Goal: Task Accomplishment & Management: Complete application form

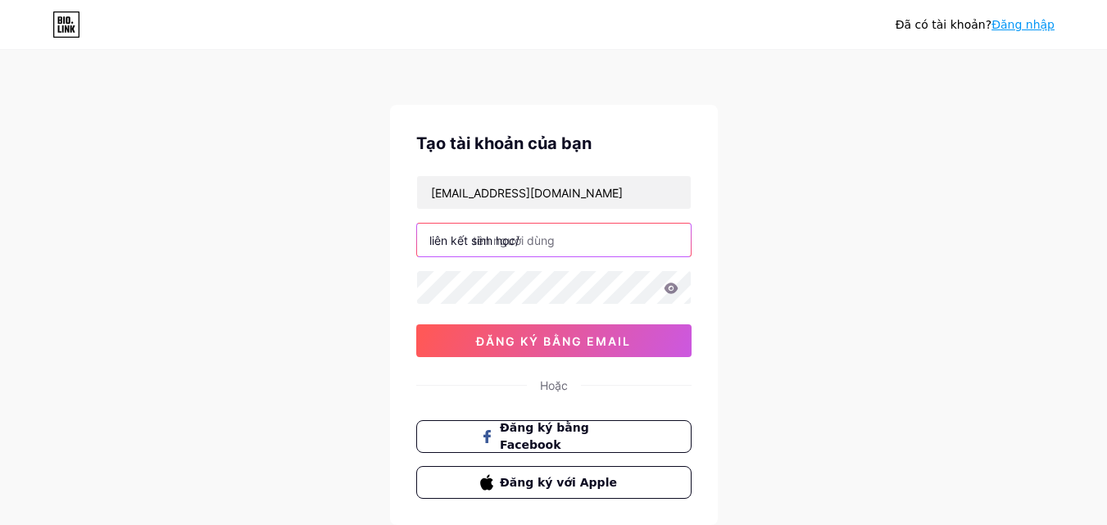
click at [559, 249] on input "text" at bounding box center [554, 240] width 274 height 33
click at [484, 248] on div "liên kết sinh học/" at bounding box center [553, 240] width 275 height 34
click at [503, 247] on font "liên kết sinh học/" at bounding box center [474, 241] width 90 height 14
click at [515, 245] on font "liên kết sinh học/" at bounding box center [474, 241] width 90 height 14
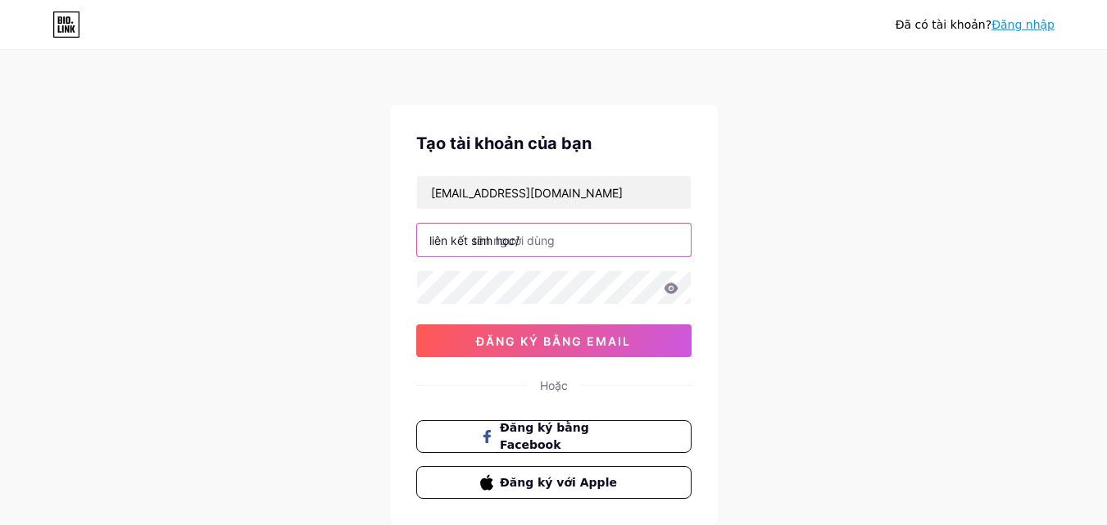
click at [568, 244] on input "text" at bounding box center [554, 240] width 274 height 33
paste input "https//28betv.com"
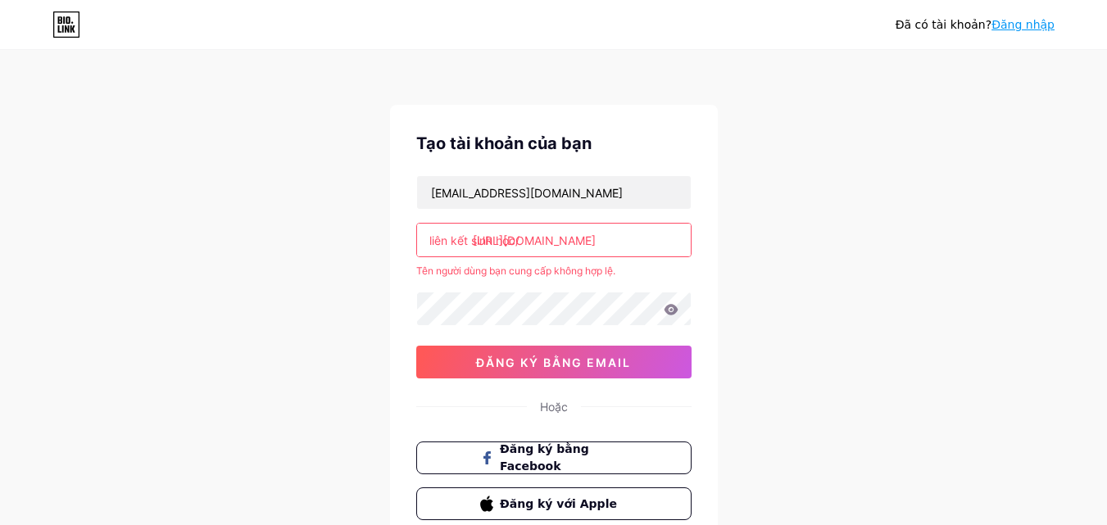
type input "[URL][DOMAIN_NAME]"
drag, startPoint x: 506, startPoint y: 241, endPoint x: 356, endPoint y: 237, distance: 149.2
click at [356, 237] on div "Đã có tài khoản? Đăng nhập Tạo tài khoản của bạn chumen061203@gmail.com liên kế…" at bounding box center [553, 324] width 1107 height 648
click at [582, 244] on input "[URL][DOMAIN_NAME]" at bounding box center [554, 240] width 274 height 33
drag, startPoint x: 582, startPoint y: 243, endPoint x: 40, endPoint y: 250, distance: 541.6
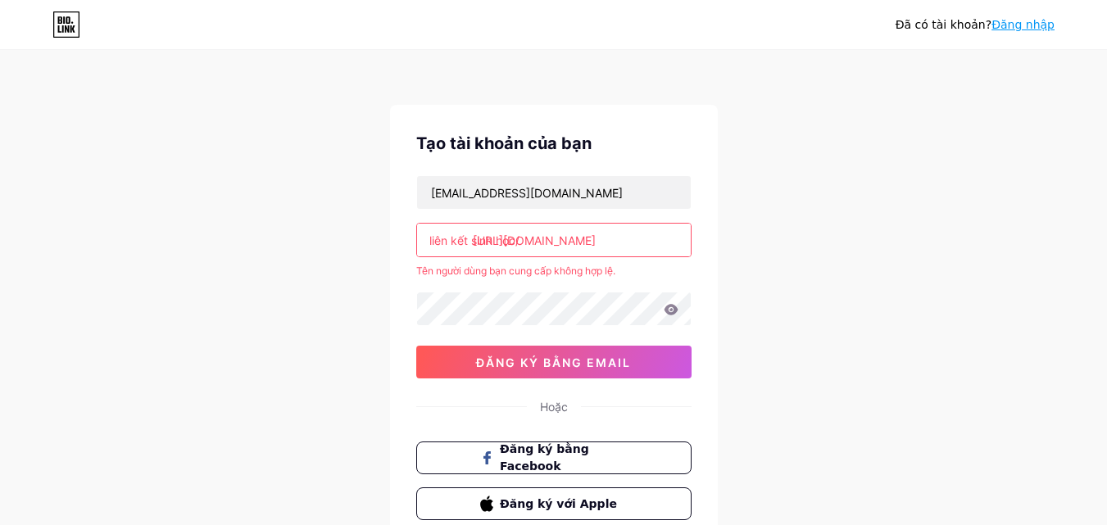
click at [40, 250] on div "Đã có tài khoản? Đăng nhập Tạo tài khoản của bạn chumen061203@gmail.com liên kế…" at bounding box center [553, 324] width 1107 height 648
click at [543, 242] on input "text" at bounding box center [554, 240] width 274 height 33
drag, startPoint x: 543, startPoint y: 242, endPoint x: 307, endPoint y: 237, distance: 236.0
click at [307, 237] on div "Đã có tài khoản? Đăng nhập Tạo tài khoản của bạn chumen061203@gmail.com liên kế…" at bounding box center [553, 324] width 1107 height 648
paste input "https//28betv.com"
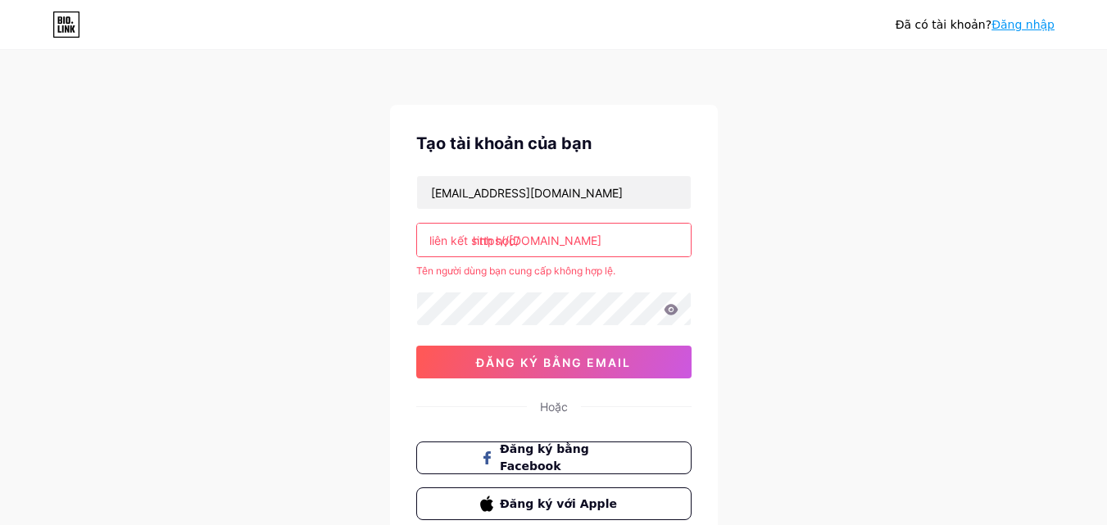
type input "[URL][DOMAIN_NAME]"
click at [509, 244] on font "liên kết sinh học/" at bounding box center [474, 241] width 90 height 14
drag, startPoint x: 620, startPoint y: 246, endPoint x: 159, endPoint y: 255, distance: 461.4
click at [159, 255] on div "Đã có tài khoản? Đăng nhập Tạo tài khoản của bạn chumen061203@gmail.com liên kế…" at bounding box center [553, 324] width 1107 height 648
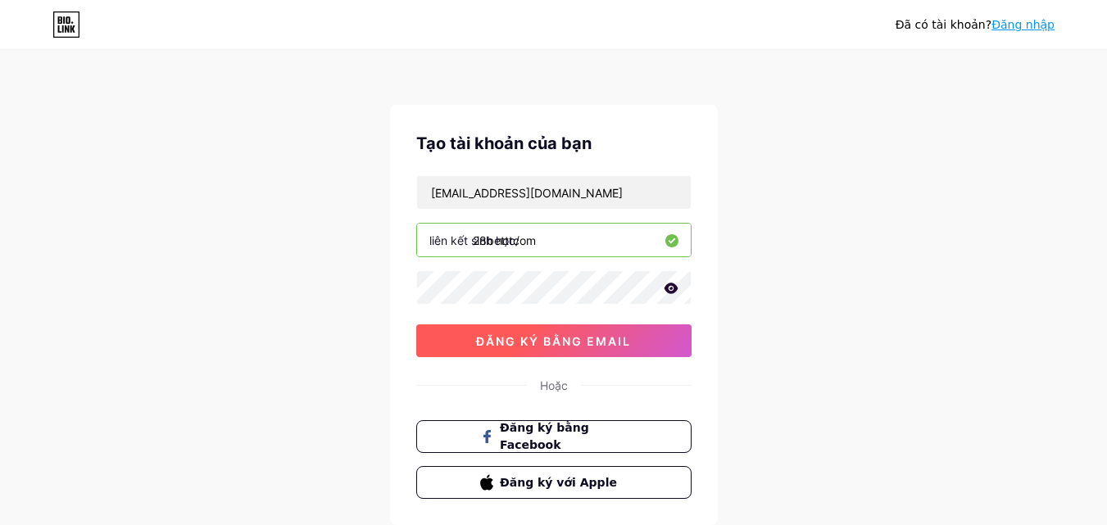
type input "28betttcom"
click at [497, 335] on font "đăng ký bằng email" at bounding box center [553, 341] width 155 height 14
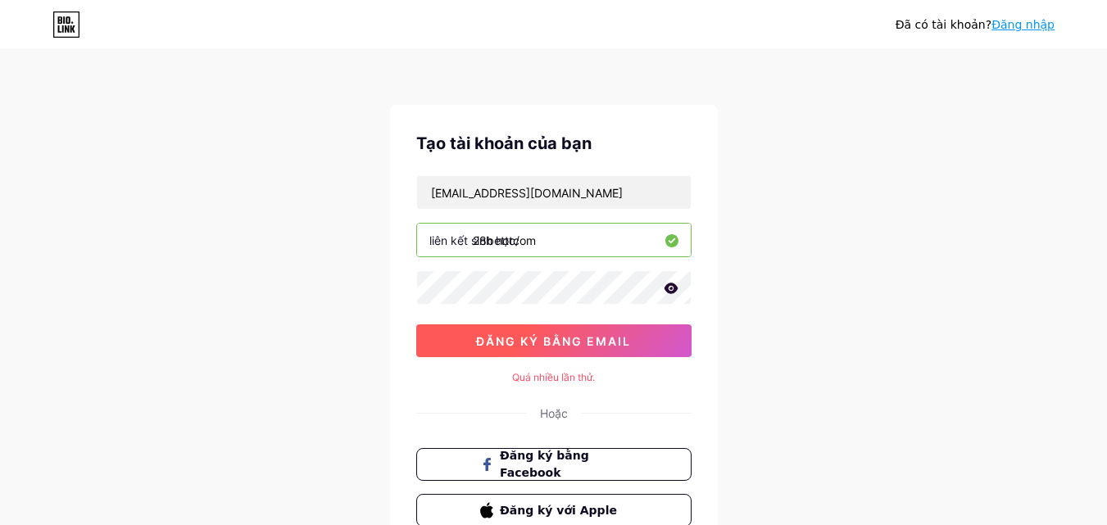
click at [503, 334] on font "đăng ký bằng email" at bounding box center [553, 341] width 155 height 14
click at [580, 335] on font "đăng ký bằng email" at bounding box center [553, 341] width 155 height 14
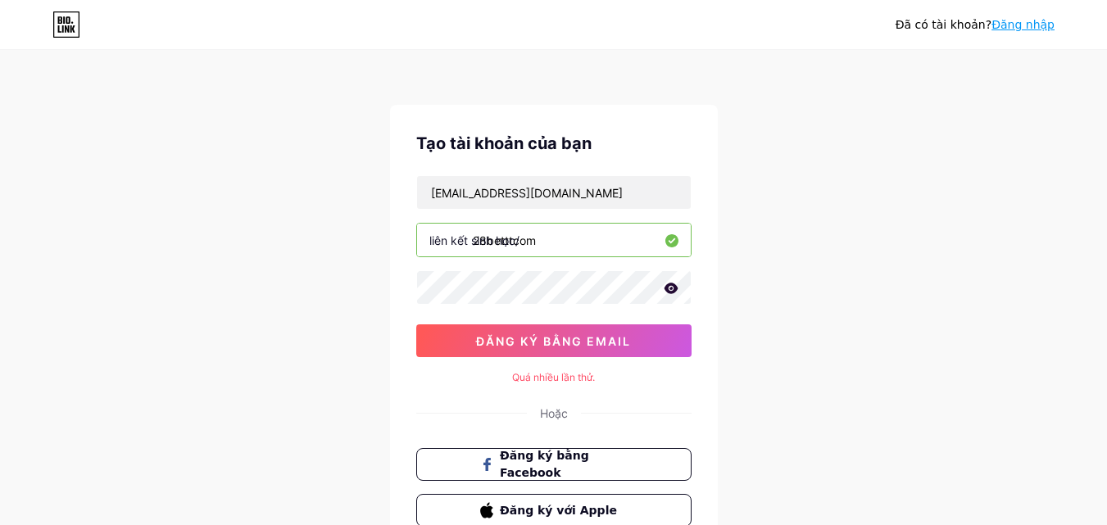
click at [1025, 21] on font "Đăng nhập" at bounding box center [1022, 24] width 63 height 13
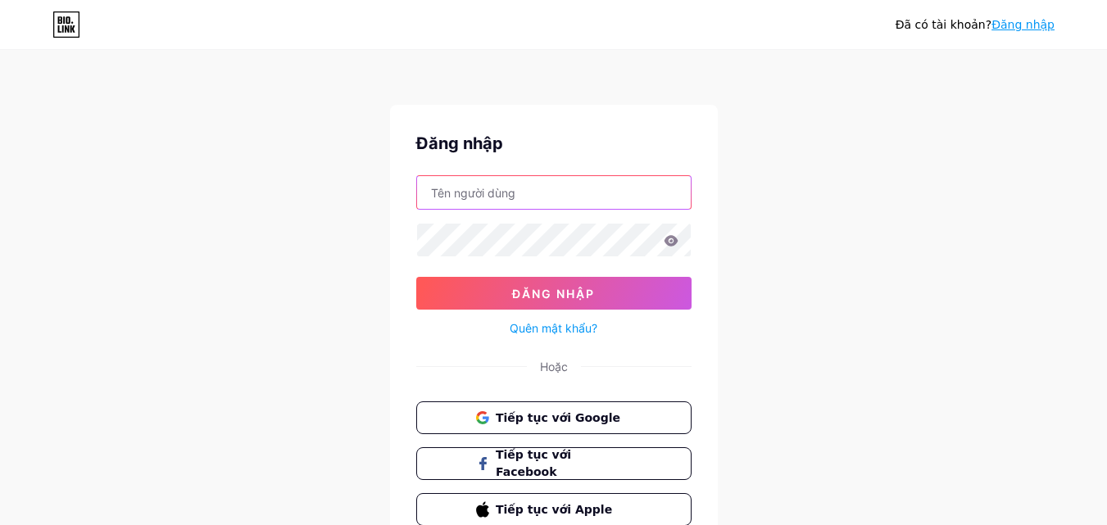
type input "[EMAIL_ADDRESS][DOMAIN_NAME]"
click at [578, 423] on font "Tiếp tục với Google" at bounding box center [558, 416] width 126 height 13
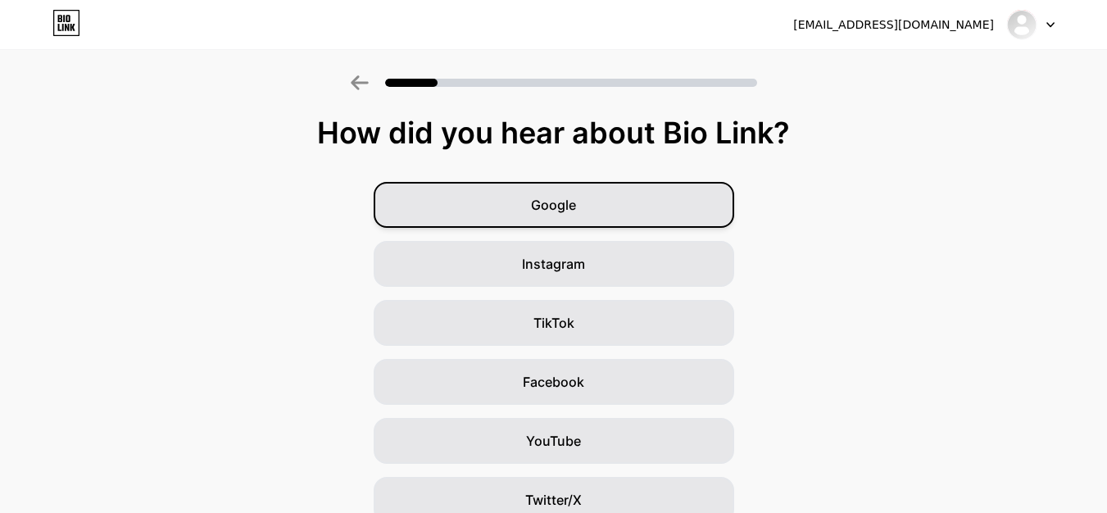
click at [659, 222] on div "Google" at bounding box center [554, 205] width 361 height 46
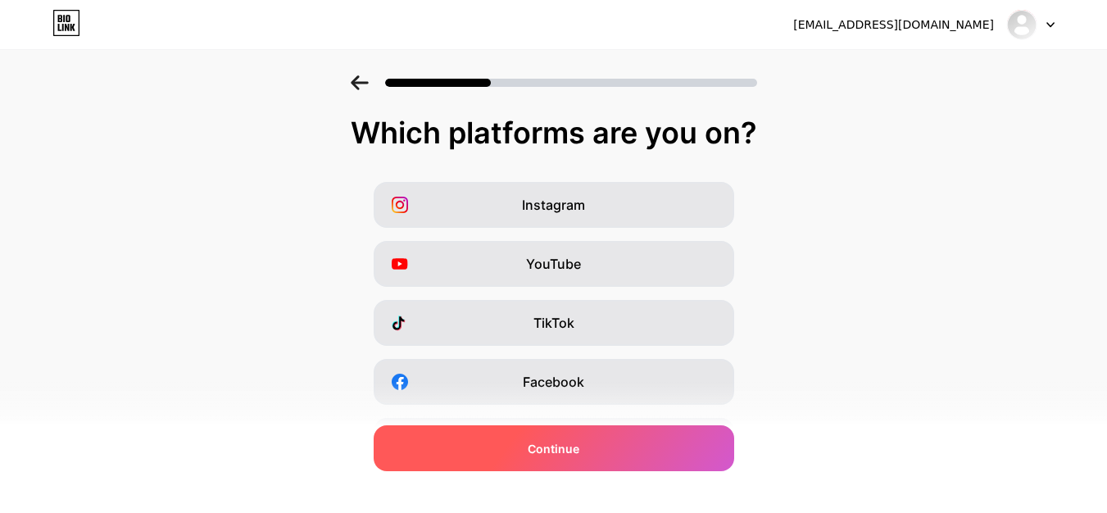
click at [669, 446] on div "Continue" at bounding box center [554, 448] width 361 height 46
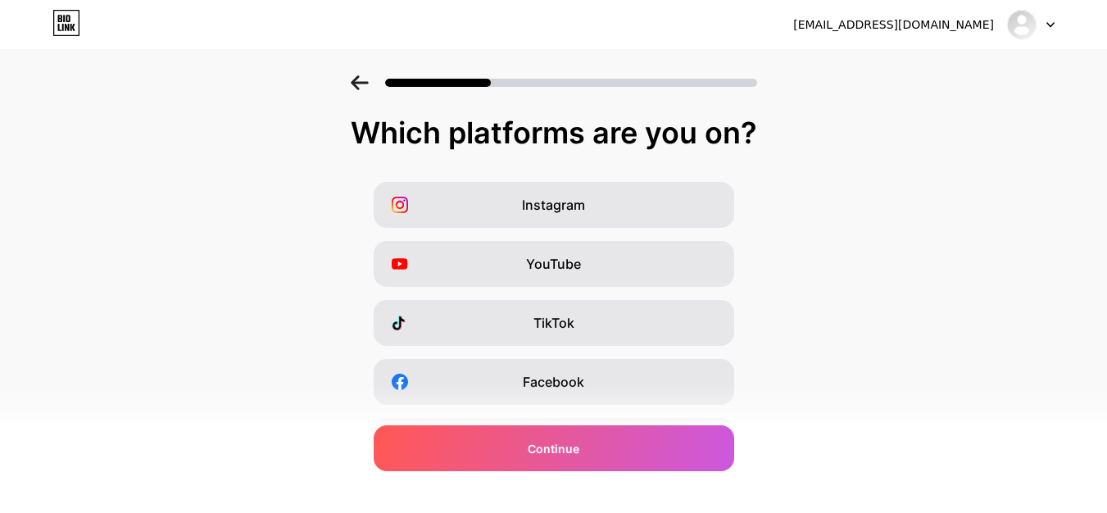
drag, startPoint x: 751, startPoint y: 134, endPoint x: 376, endPoint y: 124, distance: 375.4
click at [376, 124] on div "Which platforms are you on?" at bounding box center [553, 132] width 1074 height 33
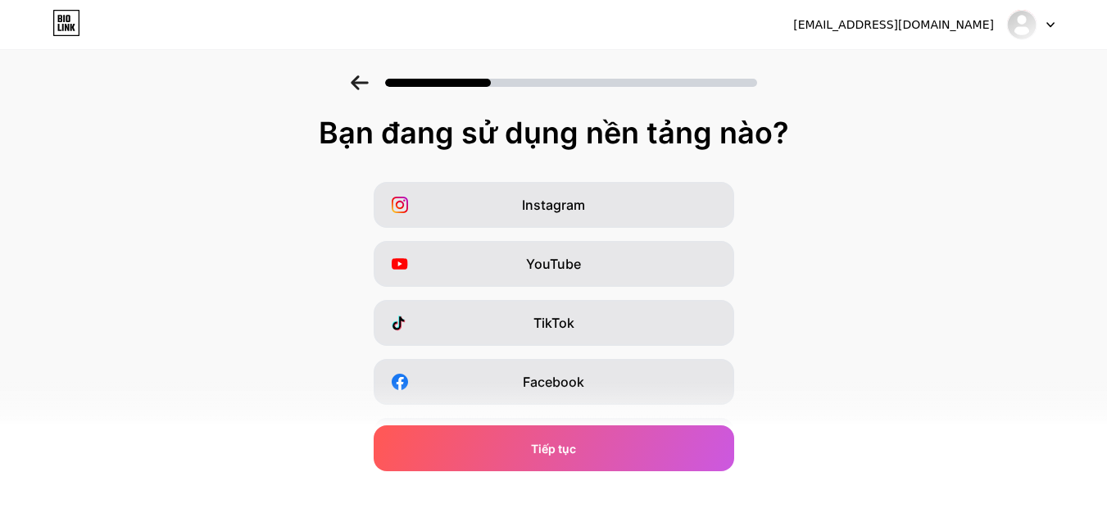
click at [878, 295] on div "Instagram YouTube TikTok Facebook Twitter/X Mua cho tôi một tách cà phê Snapcha…" at bounding box center [553, 411] width 1091 height 459
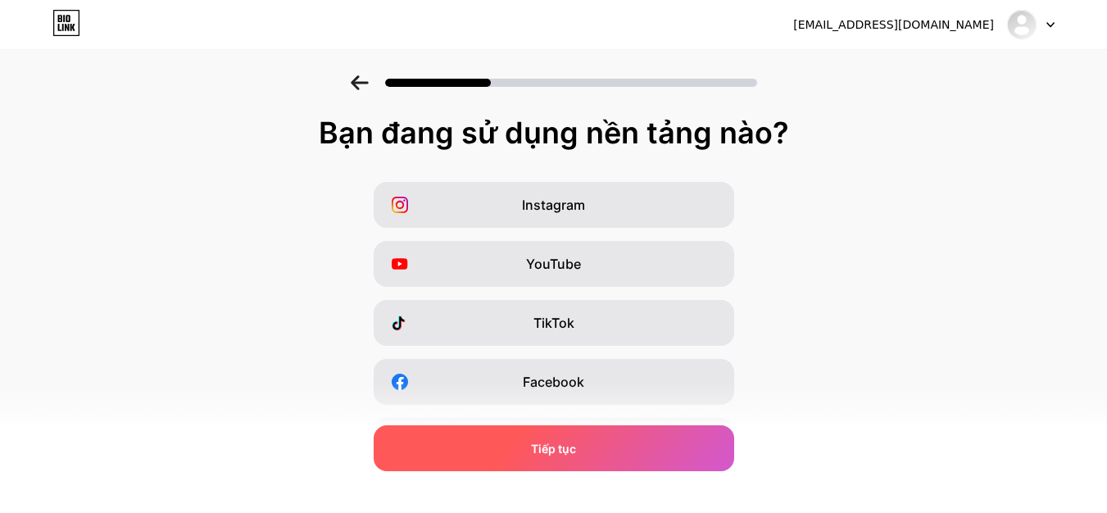
click at [631, 439] on div "Tiếp tục" at bounding box center [554, 448] width 361 height 46
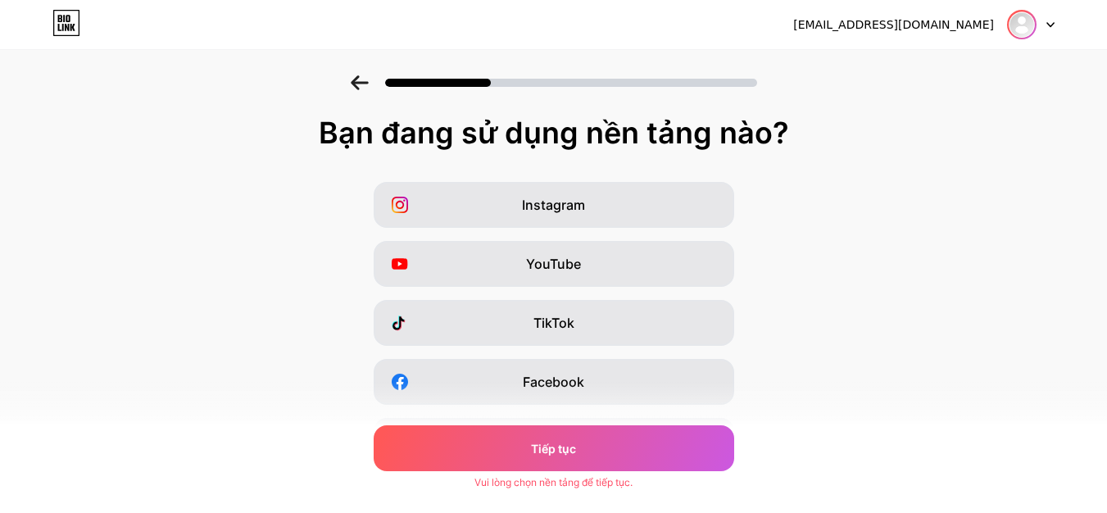
click at [1023, 25] on img at bounding box center [1022, 24] width 26 height 26
click at [965, 12] on div "[EMAIL_ADDRESS][DOMAIN_NAME]" at bounding box center [923, 24] width 261 height 29
click at [1050, 22] on icon at bounding box center [1050, 25] width 8 height 6
click at [958, 304] on div "Instagram YouTube TikTok Facebook Twitter/X Mua cho tôi một tách cà phê Snapcha…" at bounding box center [553, 411] width 1091 height 459
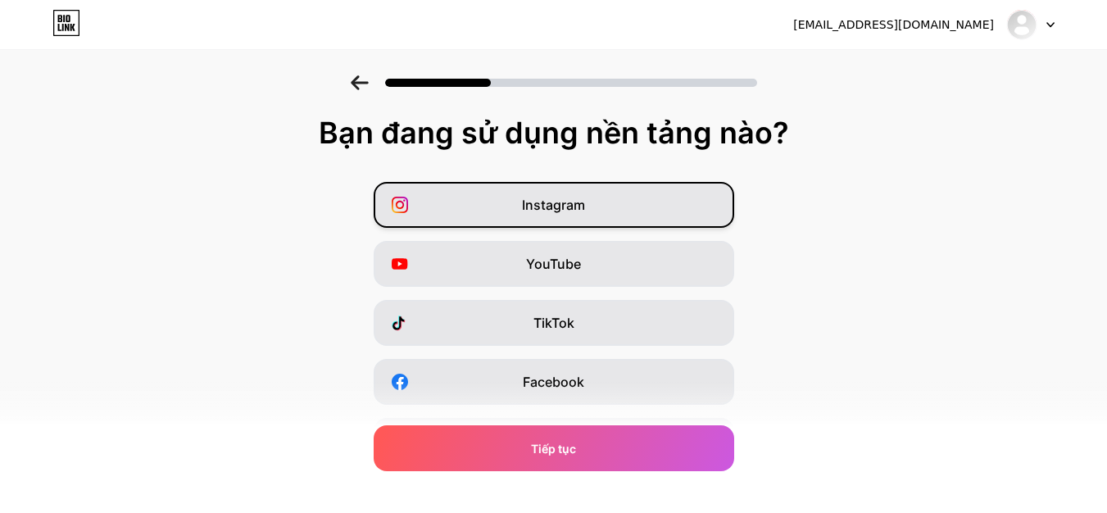
click at [655, 206] on div "Instagram" at bounding box center [554, 205] width 361 height 46
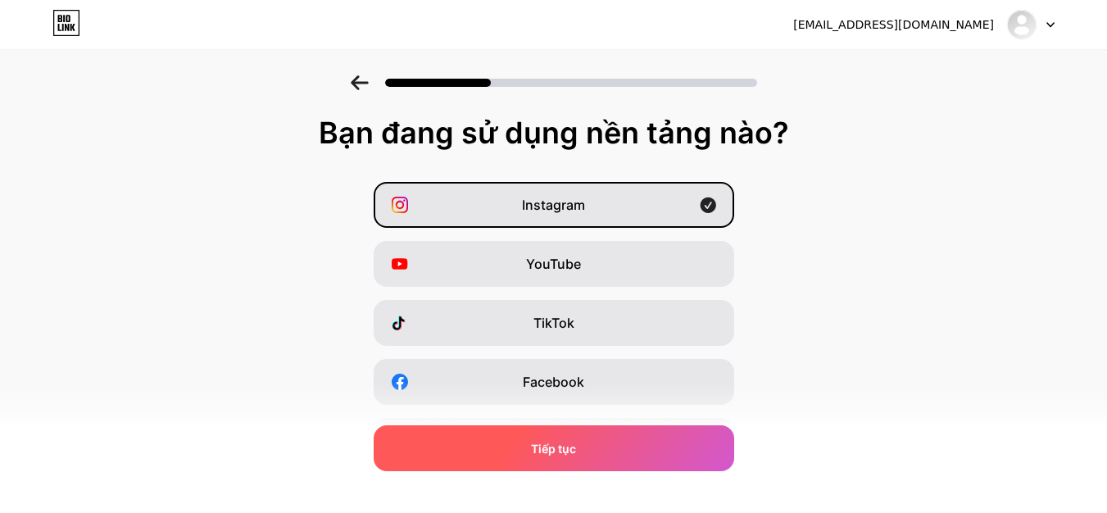
click at [640, 442] on div "Tiếp tục" at bounding box center [554, 448] width 361 height 46
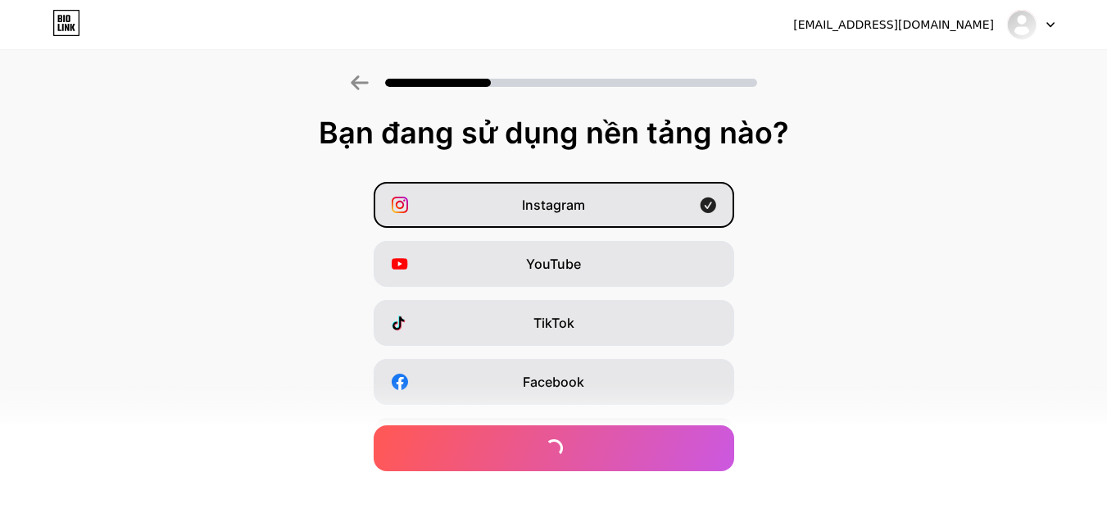
click at [642, 408] on div "Instagram YouTube TikTok Facebook Twitter/X Mua cho tôi một tách cà phê Snapcha…" at bounding box center [553, 411] width 1091 height 459
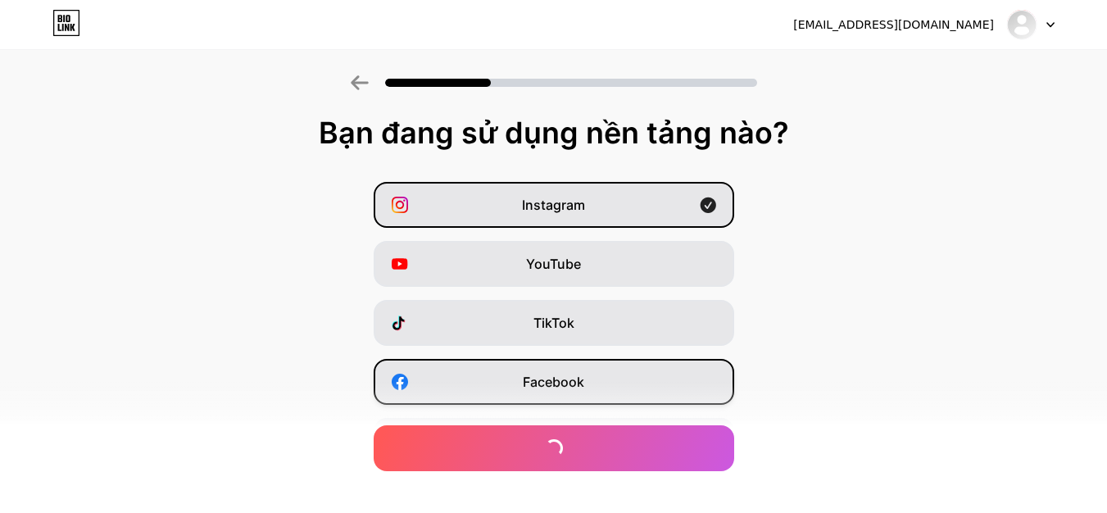
click at [646, 390] on div "Facebook" at bounding box center [554, 382] width 361 height 46
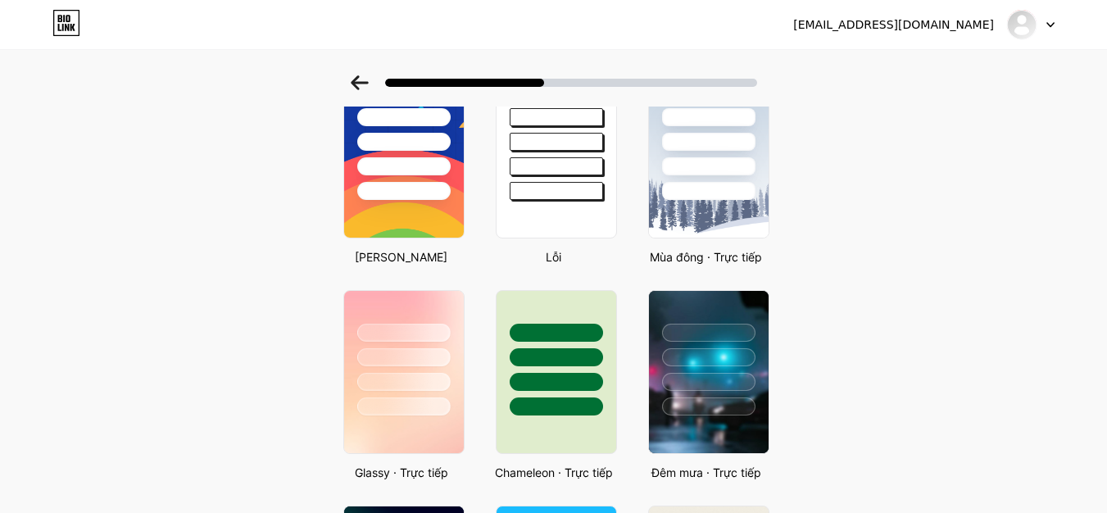
scroll to position [164, 0]
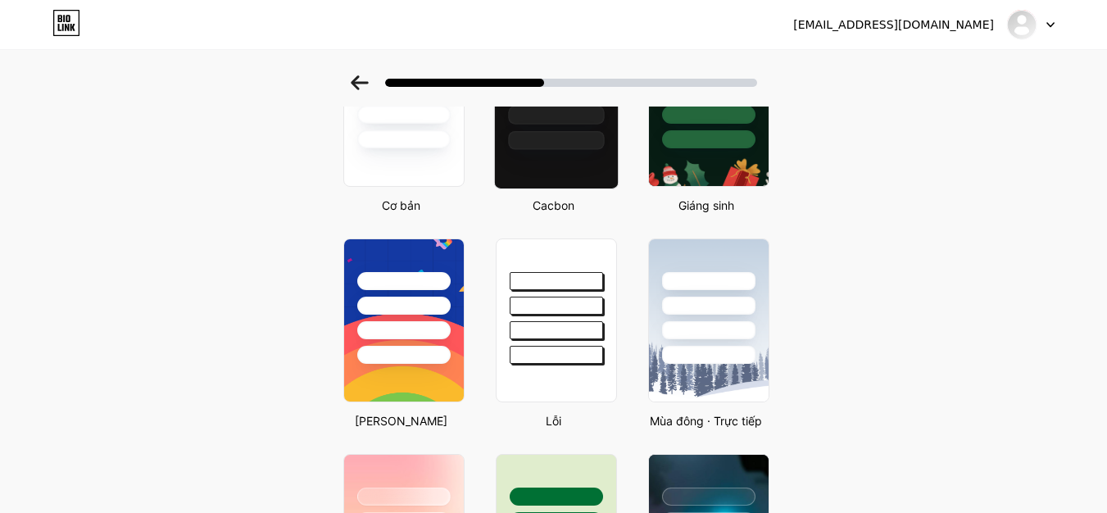
click at [563, 139] on div at bounding box center [556, 140] width 96 height 19
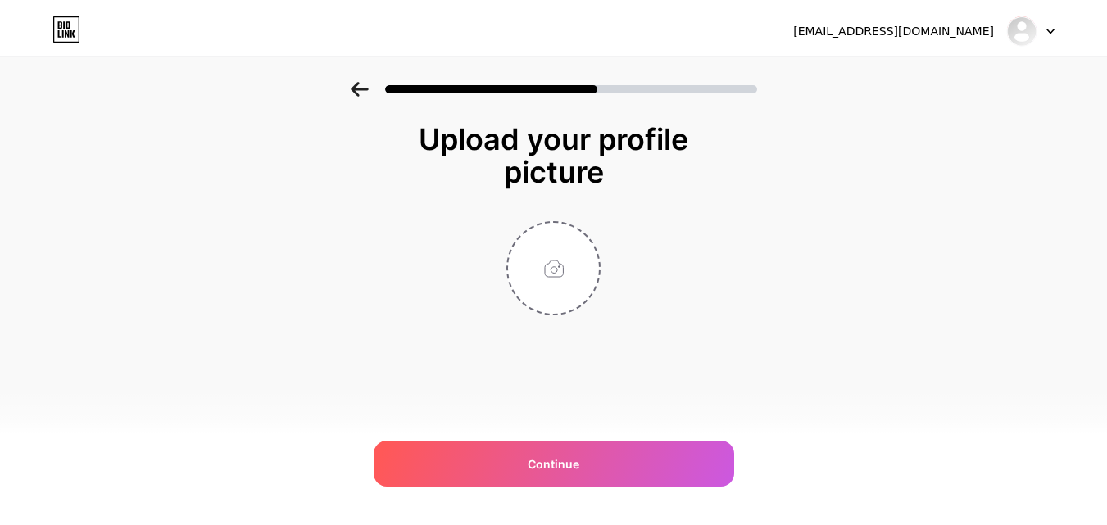
scroll to position [0, 0]
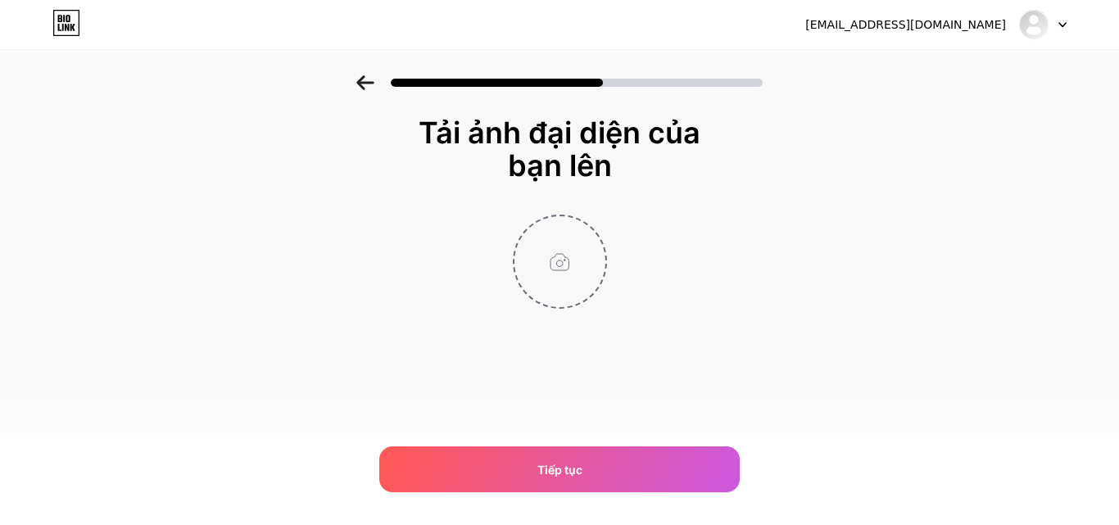
click at [545, 281] on input "file" at bounding box center [560, 261] width 91 height 91
type input "C:\fakepath\28betv-logo.png"
click at [646, 304] on div at bounding box center [560, 262] width 328 height 94
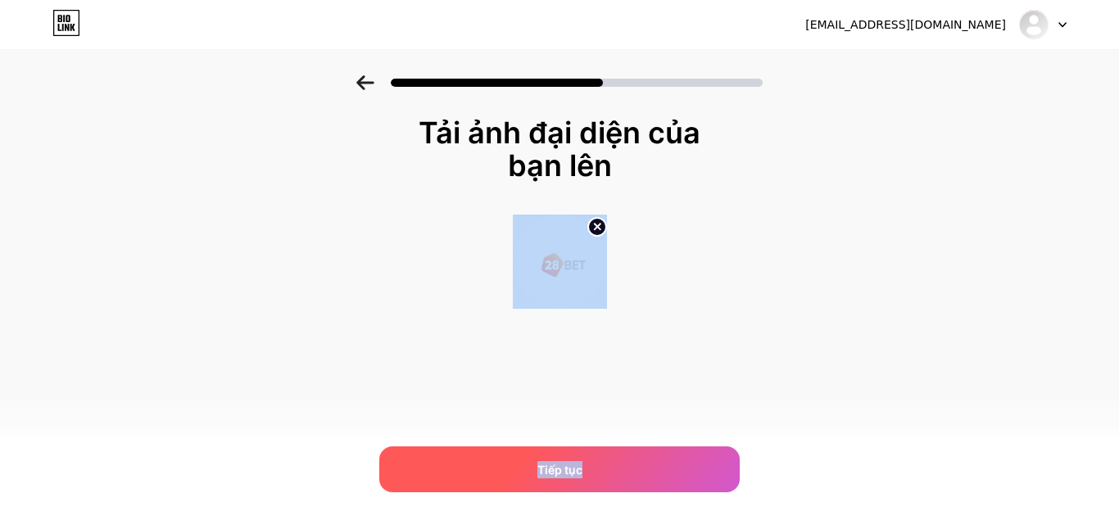
click at [638, 447] on div "[EMAIL_ADDRESS][DOMAIN_NAME] Đăng xuất Liên kết đã được sao chép Tải ảnh đại di…" at bounding box center [559, 262] width 1119 height 525
click at [638, 447] on div "Tiếp tục" at bounding box center [559, 470] width 361 height 46
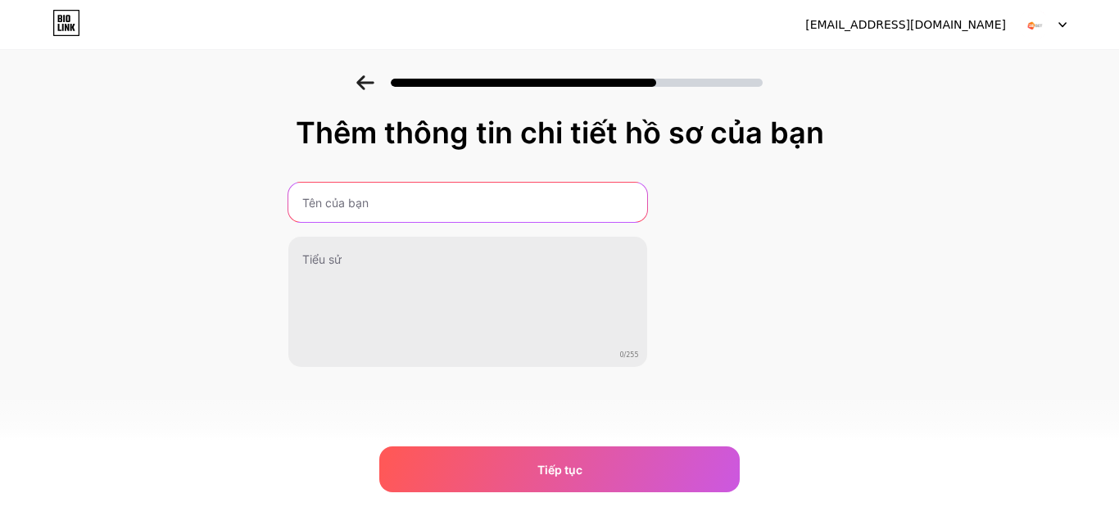
click at [454, 206] on input "text" at bounding box center [467, 202] width 359 height 39
type input "28betvcom"
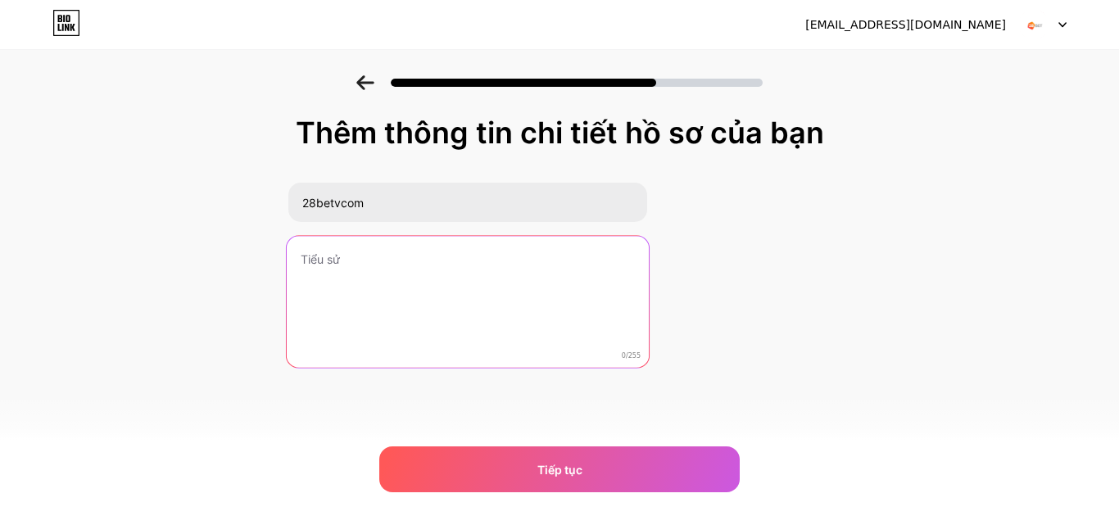
click at [365, 243] on textarea at bounding box center [467, 303] width 362 height 134
paste textarea "28betv là sân chơi cá cược thế hệ mới 2025! Bùng nổ với sảnh game AI, tài xỉu l…"
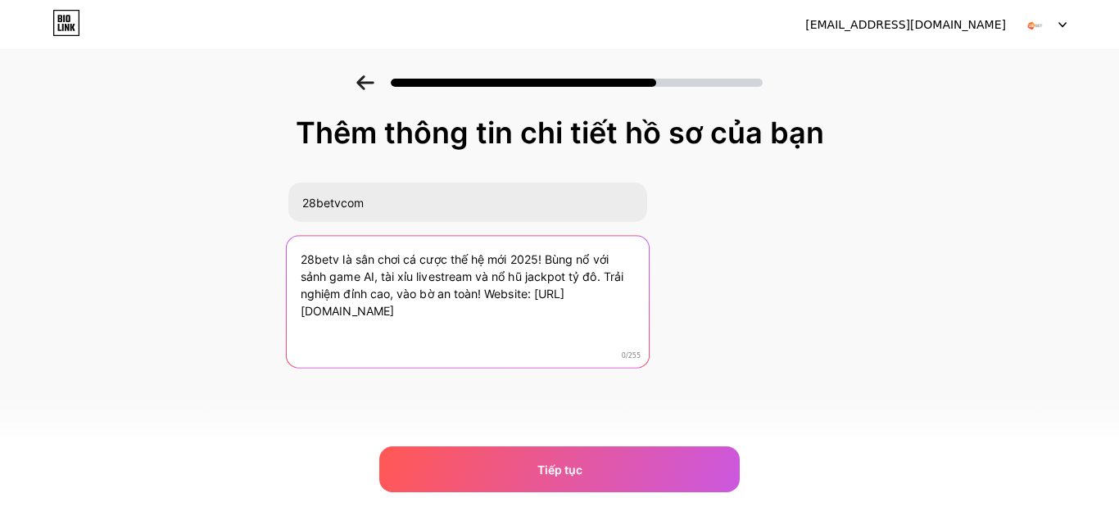
drag, startPoint x: 489, startPoint y: 295, endPoint x: 490, endPoint y: 323, distance: 27.9
click at [490, 323] on textarea "28betv là sân chơi cá cược thế hệ mới 2025! Bùng nổ với sảnh game AI, tài xỉu l…" at bounding box center [467, 303] width 362 height 134
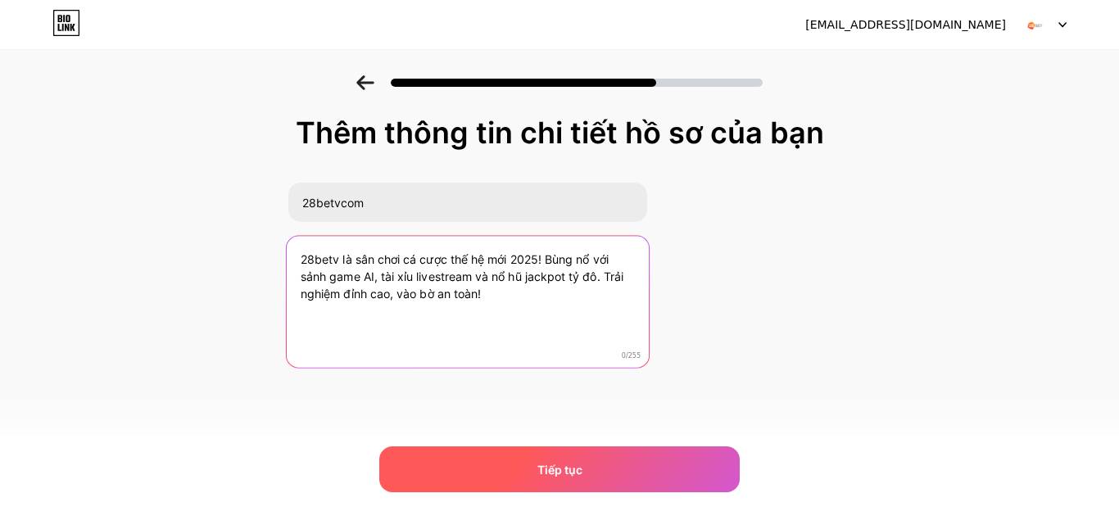
type textarea "28betv là sân chơi cá cược thế hệ mới 2025! Bùng nổ với sảnh game AI, tài xỉu l…"
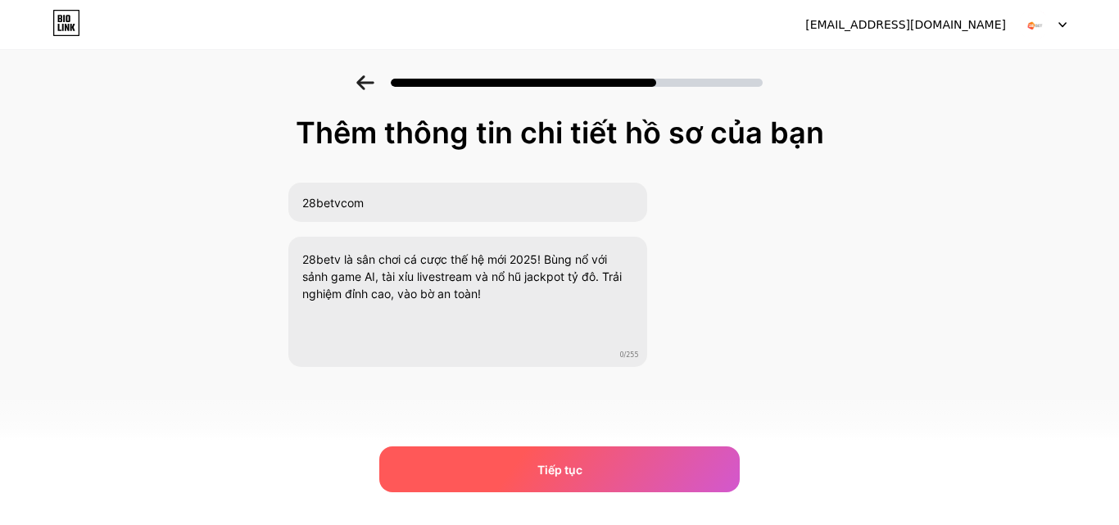
click at [605, 474] on div "Tiếp tục" at bounding box center [559, 470] width 361 height 46
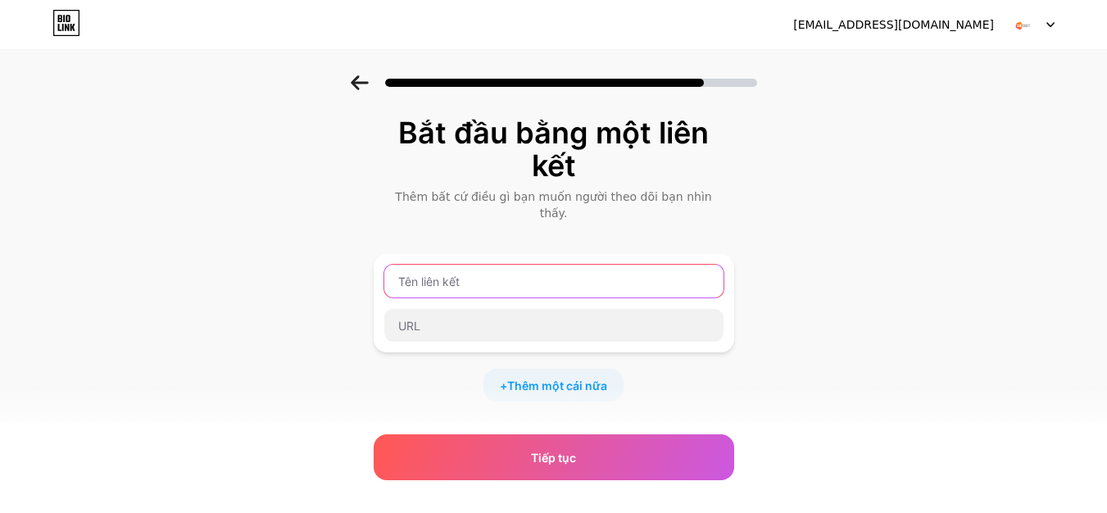
click at [454, 266] on input "text" at bounding box center [553, 281] width 339 height 33
paste input "[URL][DOMAIN_NAME]"
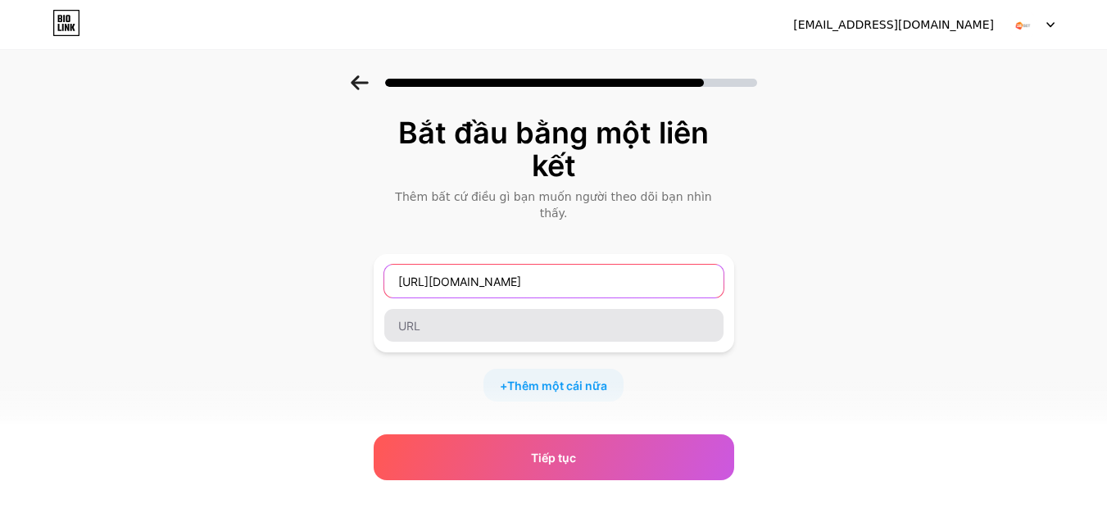
type input "[URL][DOMAIN_NAME]"
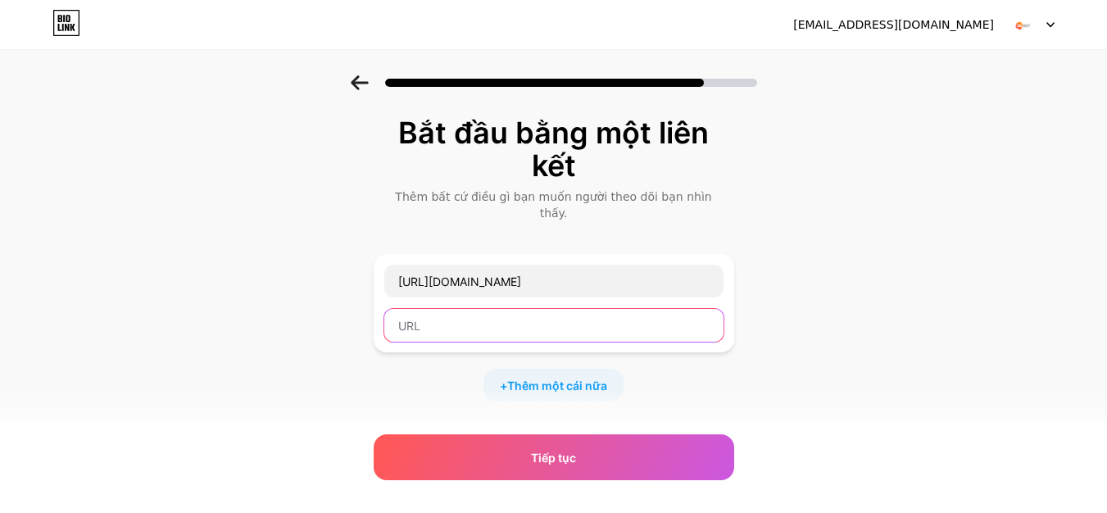
click at [479, 309] on input "text" at bounding box center [553, 325] width 339 height 33
paste input "[URL][DOMAIN_NAME]"
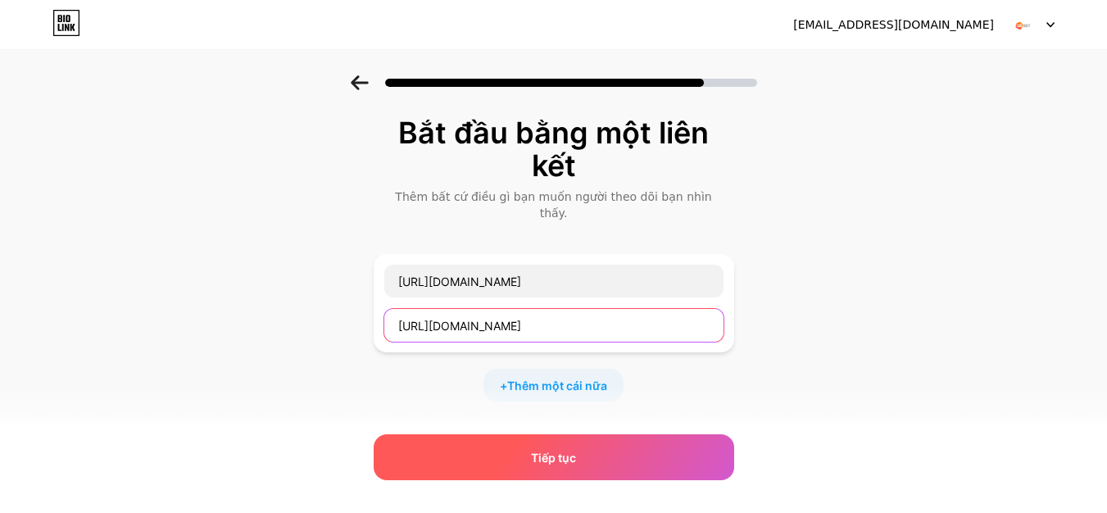
type input "[URL][DOMAIN_NAME]"
click at [515, 465] on div "Tiếp tục" at bounding box center [554, 457] width 361 height 46
click at [520, 462] on div "Tiếp tục" at bounding box center [554, 457] width 361 height 46
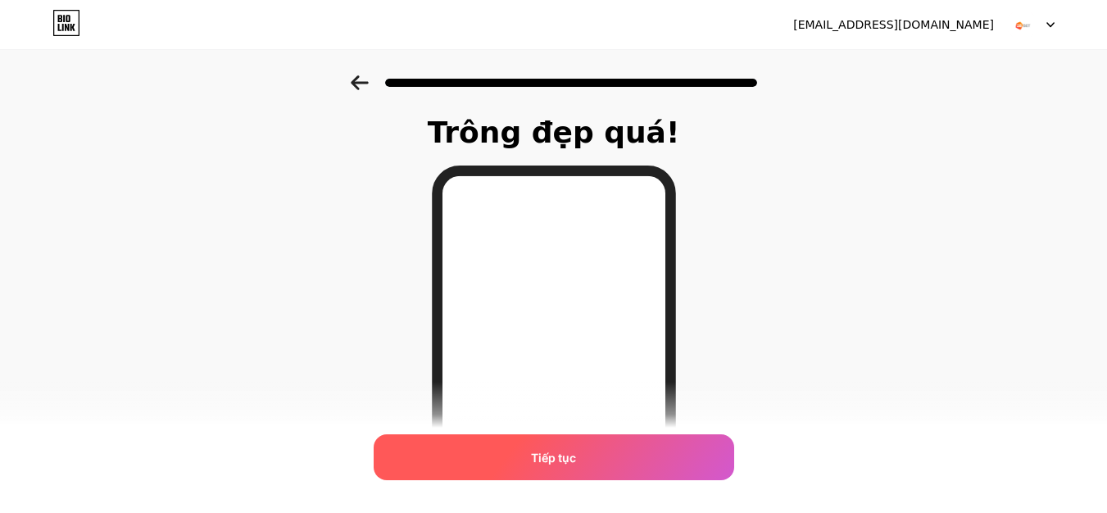
click at [514, 462] on div "Tiếp tục" at bounding box center [554, 457] width 361 height 46
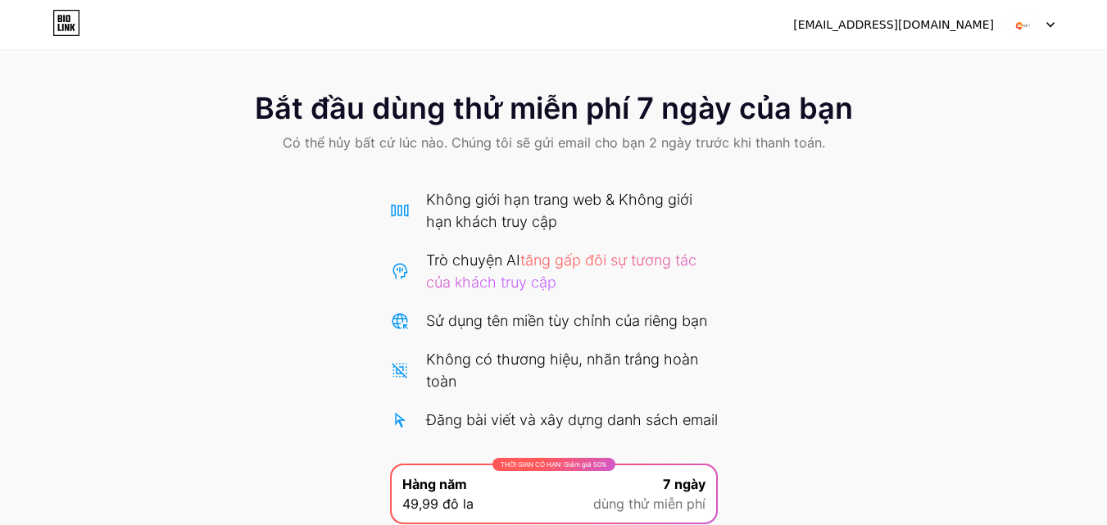
click at [955, 315] on div "Bắt đầu dùng thử miễn phí 7 ngày của bạn Có thể hủy bất cứ lúc nào. Chúng tôi s…" at bounding box center [553, 367] width 1107 height 585
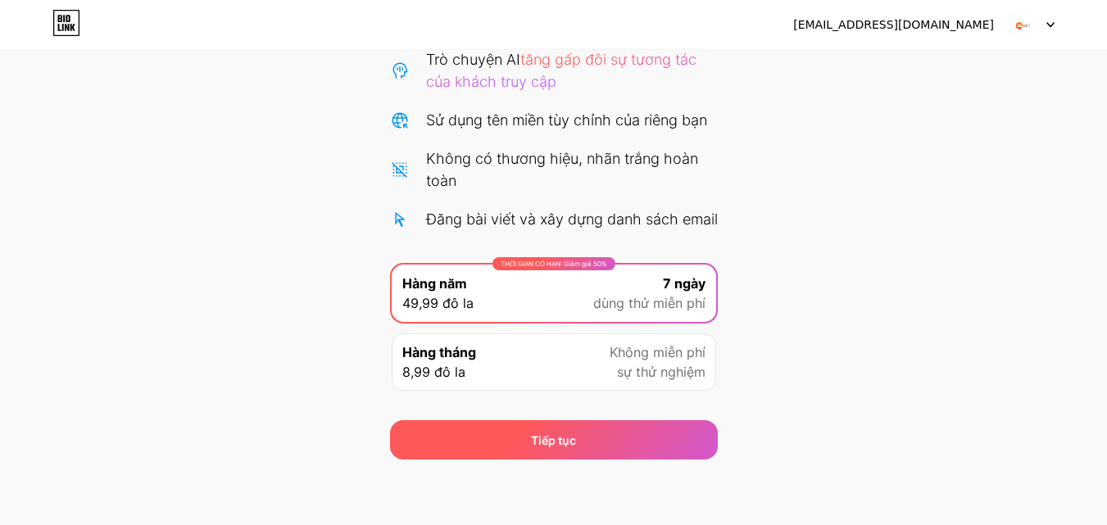
click at [570, 438] on font "Tiếp tục" at bounding box center [553, 440] width 45 height 14
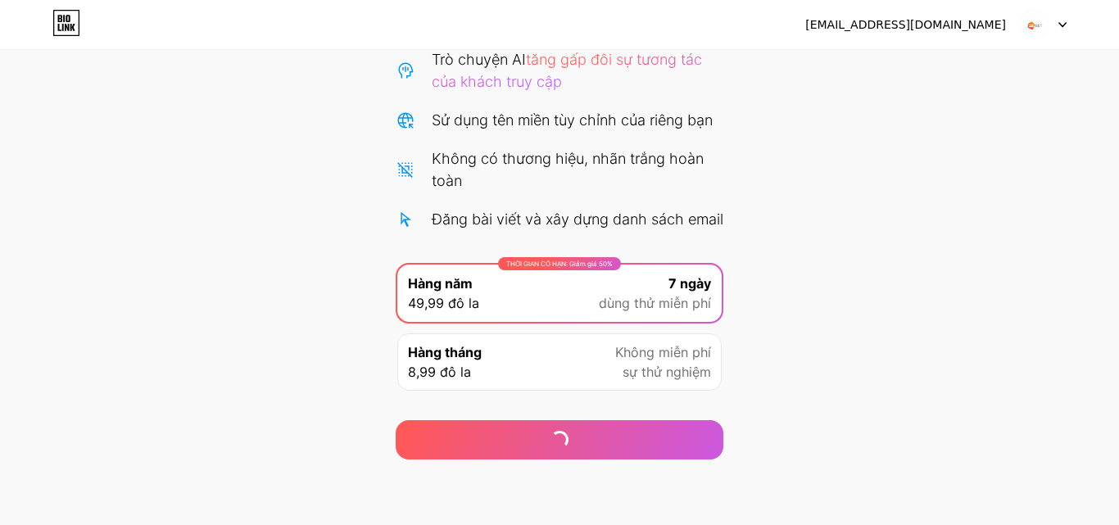
click at [1060, 22] on icon at bounding box center [1063, 25] width 8 height 6
click at [911, 5] on div "[EMAIL_ADDRESS][DOMAIN_NAME] Đăng xuất" at bounding box center [559, 24] width 1119 height 49
click at [901, 25] on font "[EMAIL_ADDRESS][DOMAIN_NAME]" at bounding box center [905, 24] width 201 height 13
click at [901, 25] on div "[EMAIL_ADDRESS][DOMAIN_NAME] Đăng xuất Liên kết đã được sao chép Bắt đầu dùng t…" at bounding box center [559, 129] width 1119 height 660
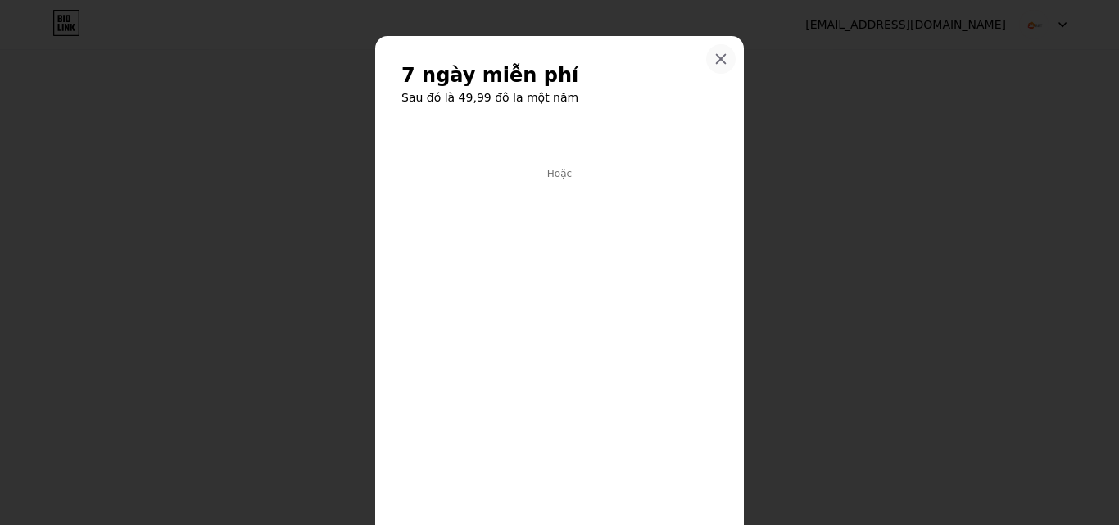
click at [723, 52] on div at bounding box center [720, 58] width 29 height 29
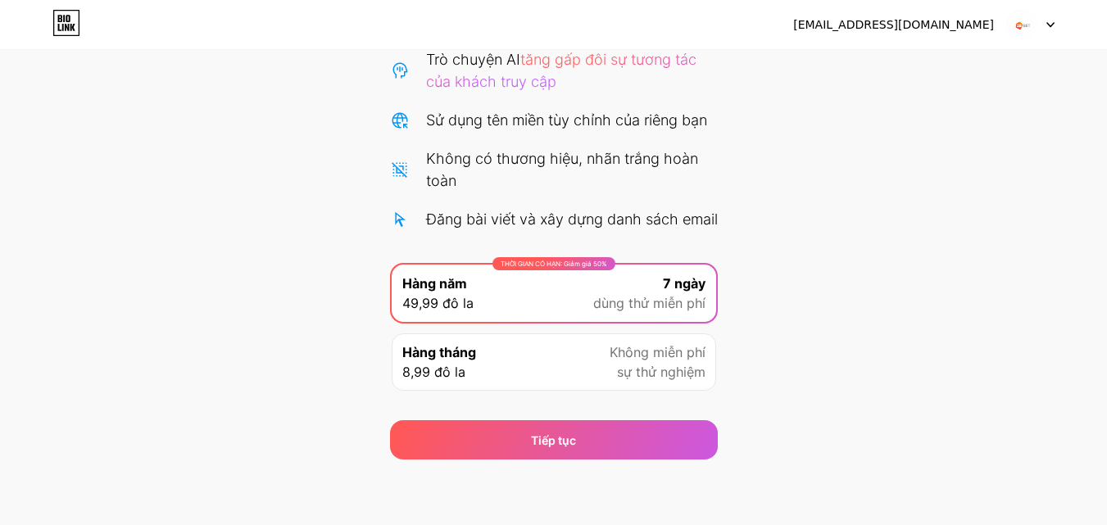
scroll to position [0, 0]
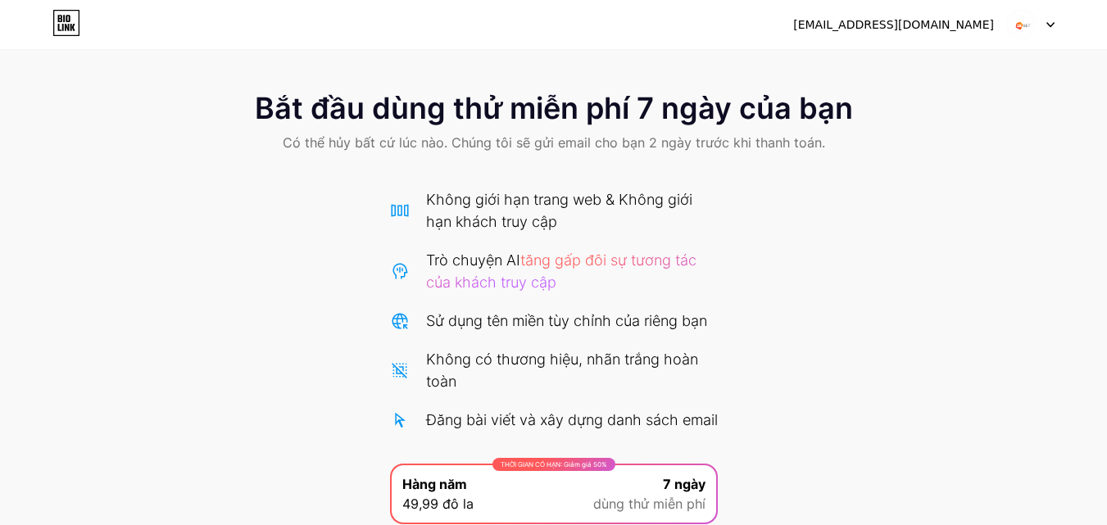
drag, startPoint x: 959, startPoint y: 280, endPoint x: 41, endPoint y: 35, distance: 950.6
click at [41, 35] on div "[EMAIL_ADDRESS][DOMAIN_NAME] Đăng xuất" at bounding box center [553, 24] width 1107 height 29
click at [54, 23] on icon at bounding box center [66, 23] width 25 height 25
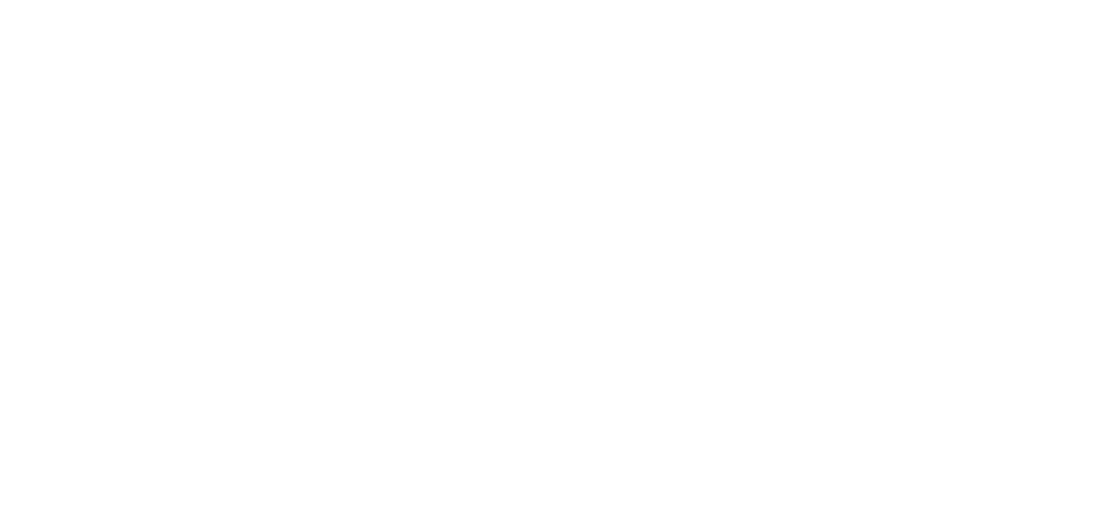
click at [53, 0] on html "Văn bản gốc Đánh giá bản dịch này Ý kiến phản hồi của bạn sẽ được dùng để góp p…" at bounding box center [559, 0] width 1119 height 0
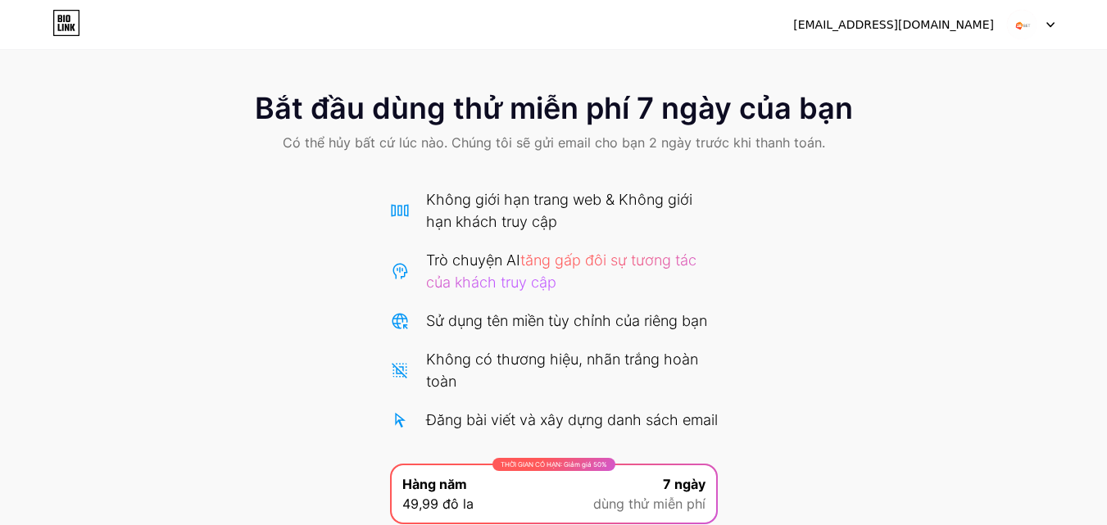
click at [1026, 25] on img at bounding box center [1021, 24] width 31 height 31
click at [975, 28] on font "[EMAIL_ADDRESS][DOMAIN_NAME]" at bounding box center [893, 24] width 201 height 13
click at [891, 31] on font "[EMAIL_ADDRESS][DOMAIN_NAME]" at bounding box center [893, 24] width 201 height 13
click at [1053, 24] on icon at bounding box center [1050, 25] width 7 height 4
click at [1042, 29] on div at bounding box center [1031, 24] width 48 height 29
